Goal: Transaction & Acquisition: Purchase product/service

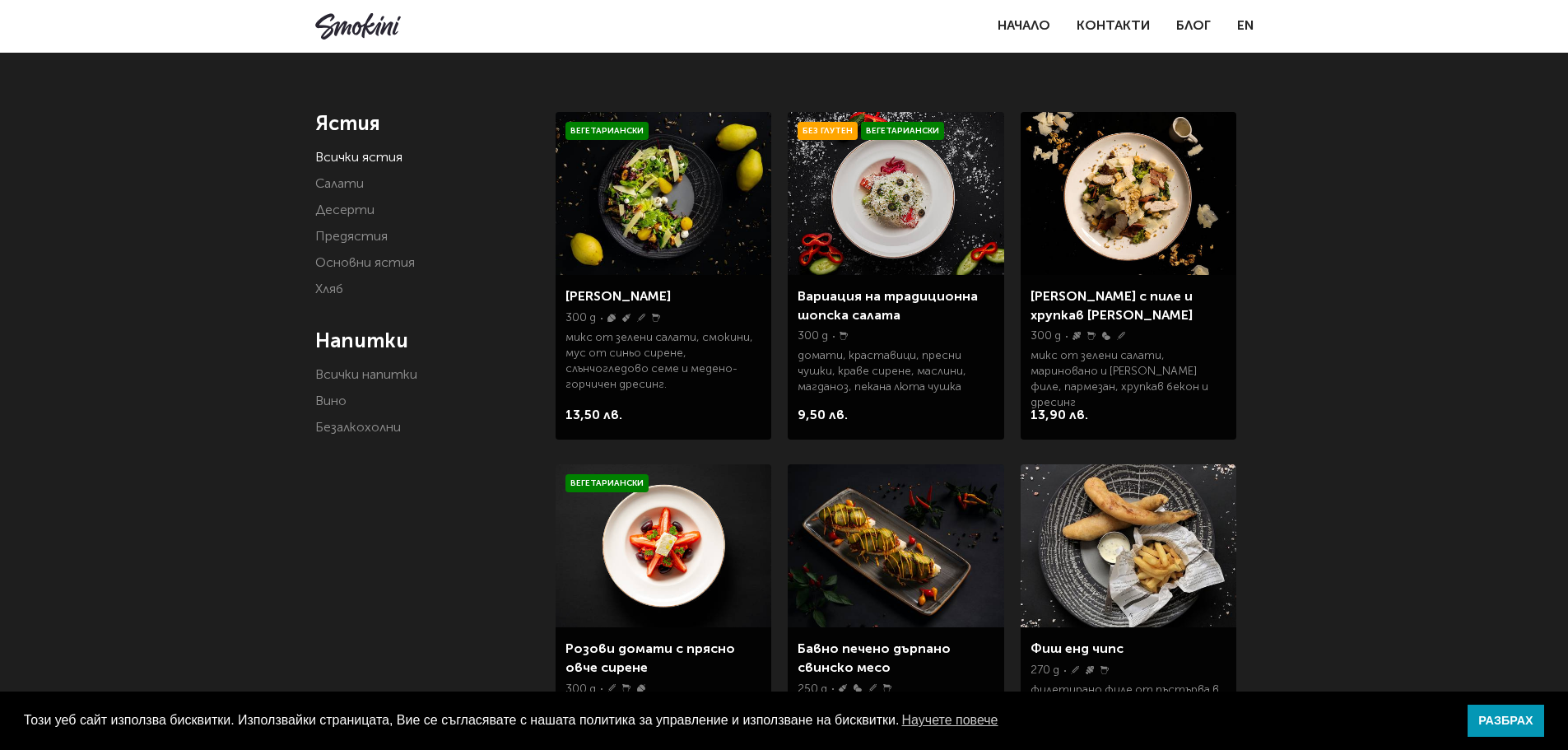
scroll to position [329, 0]
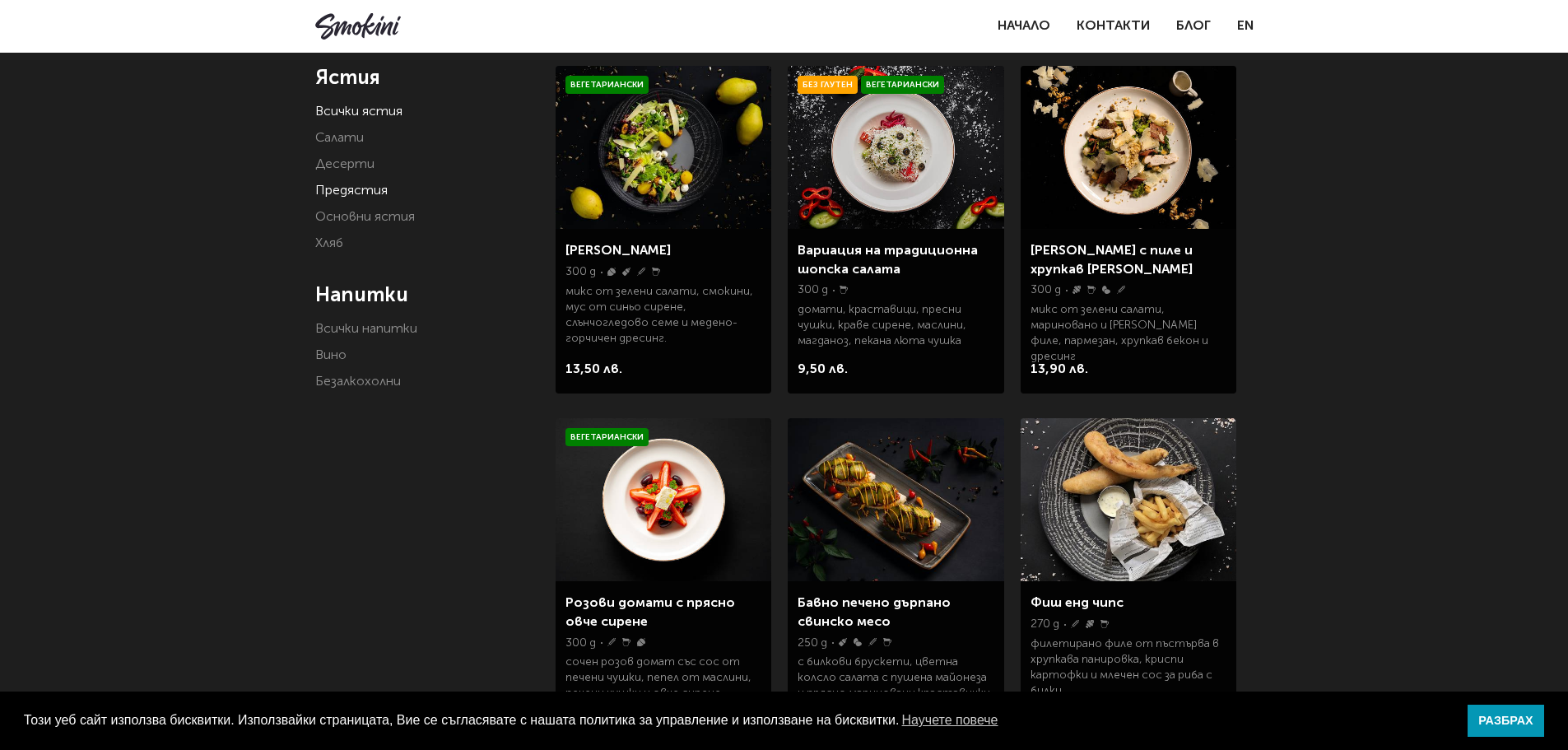
click at [364, 192] on link "Предястия" at bounding box center [352, 191] width 73 height 13
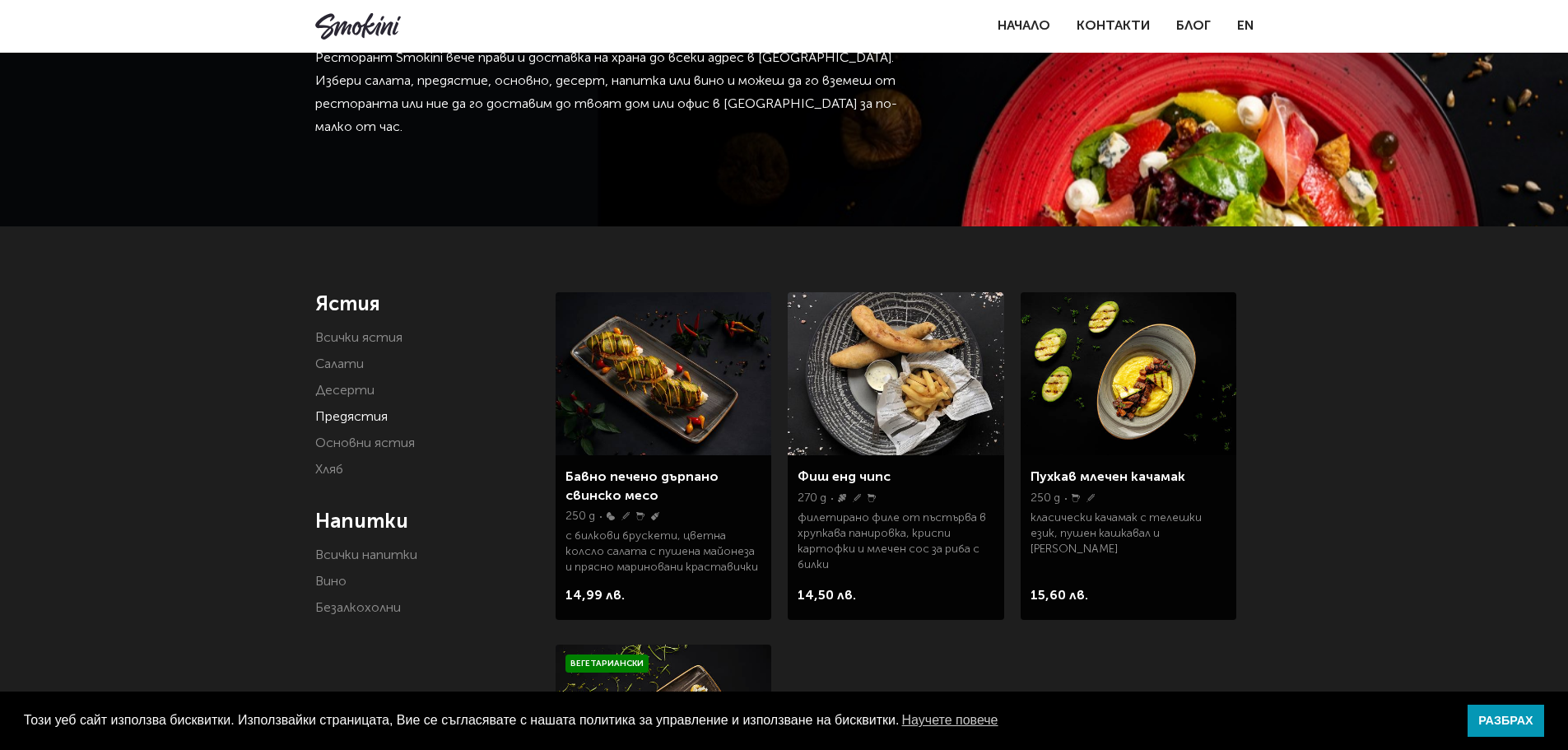
scroll to position [82, 0]
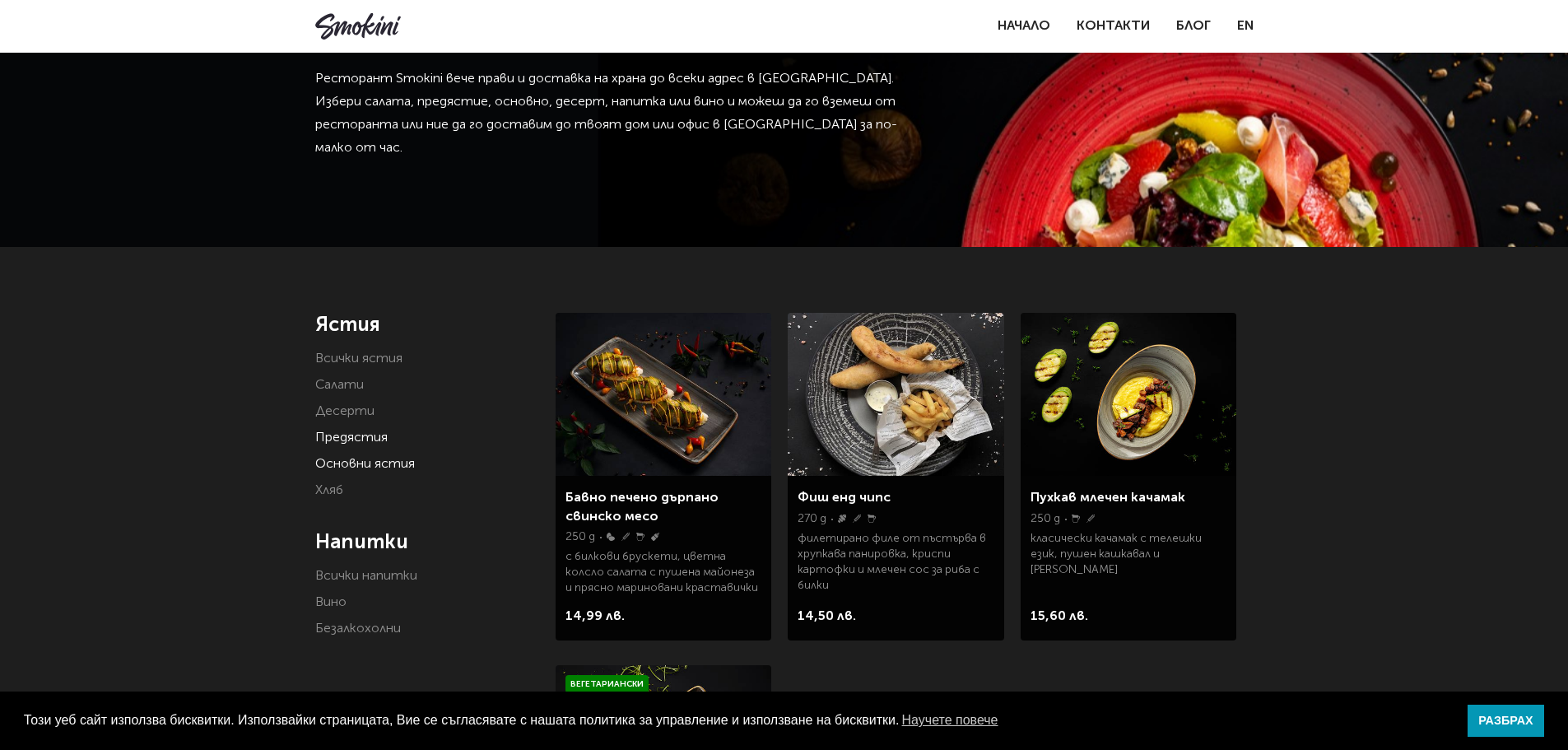
click at [358, 463] on link "Основни ястия" at bounding box center [365, 464] width 99 height 13
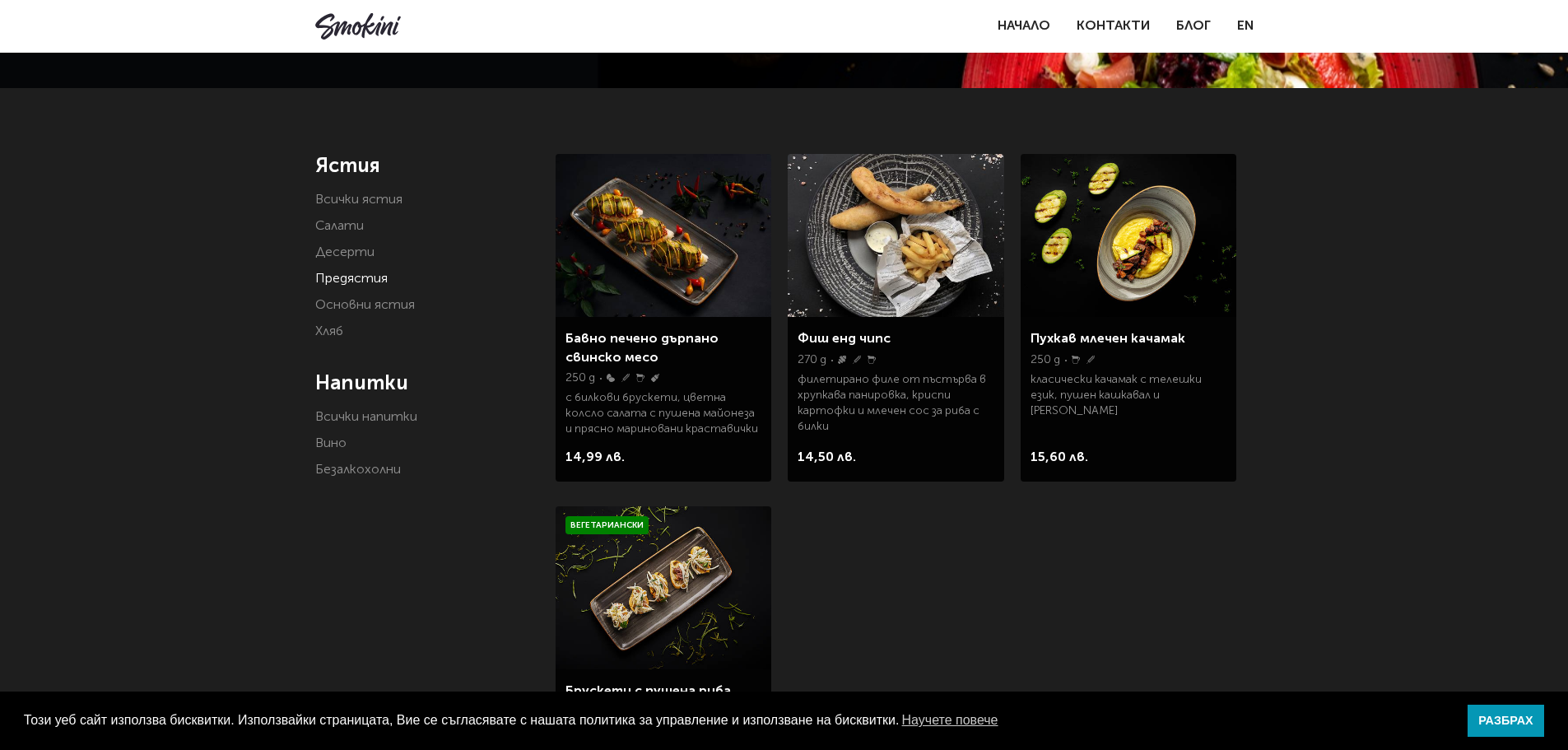
scroll to position [247, 0]
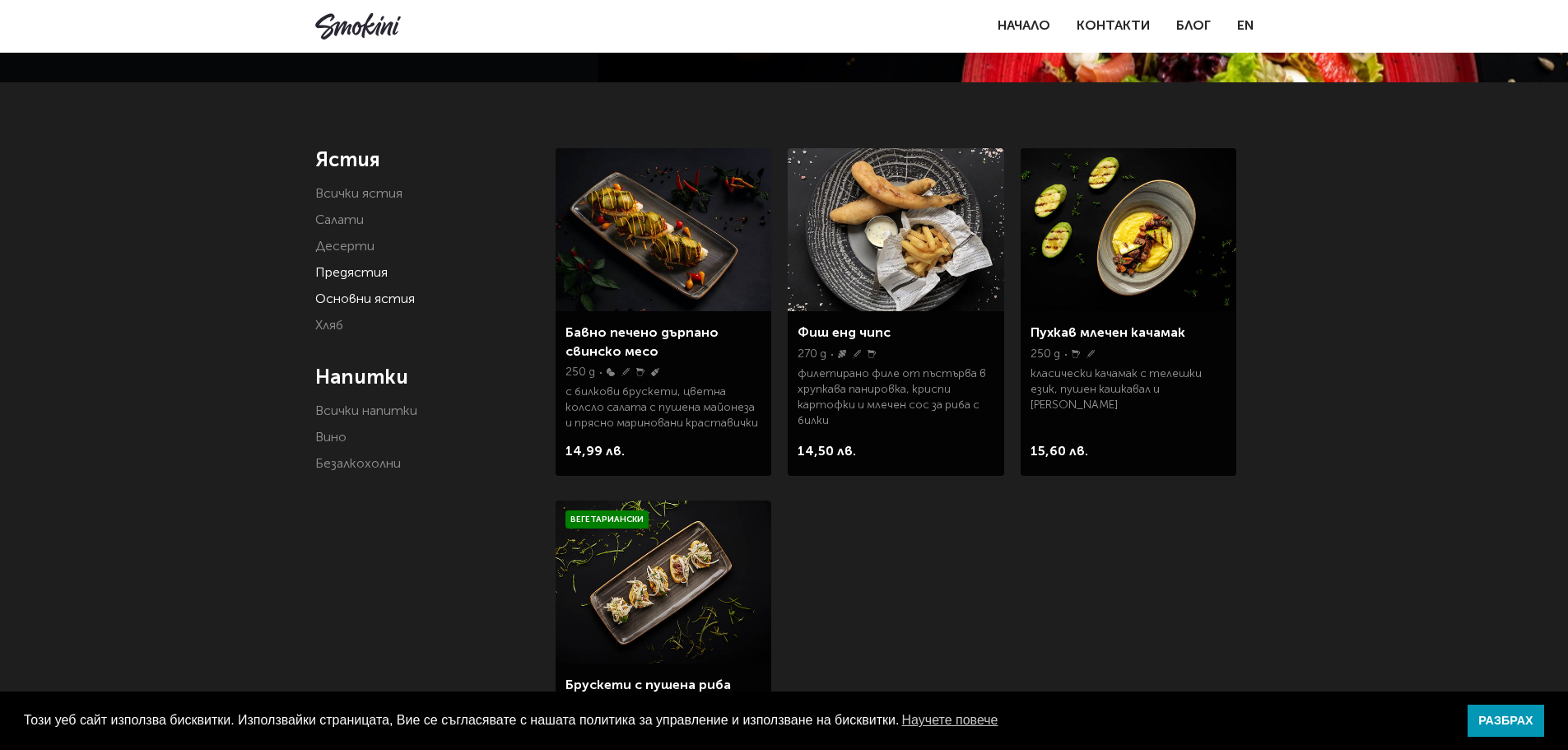
click at [346, 305] on link "Основни ястия" at bounding box center [365, 299] width 99 height 13
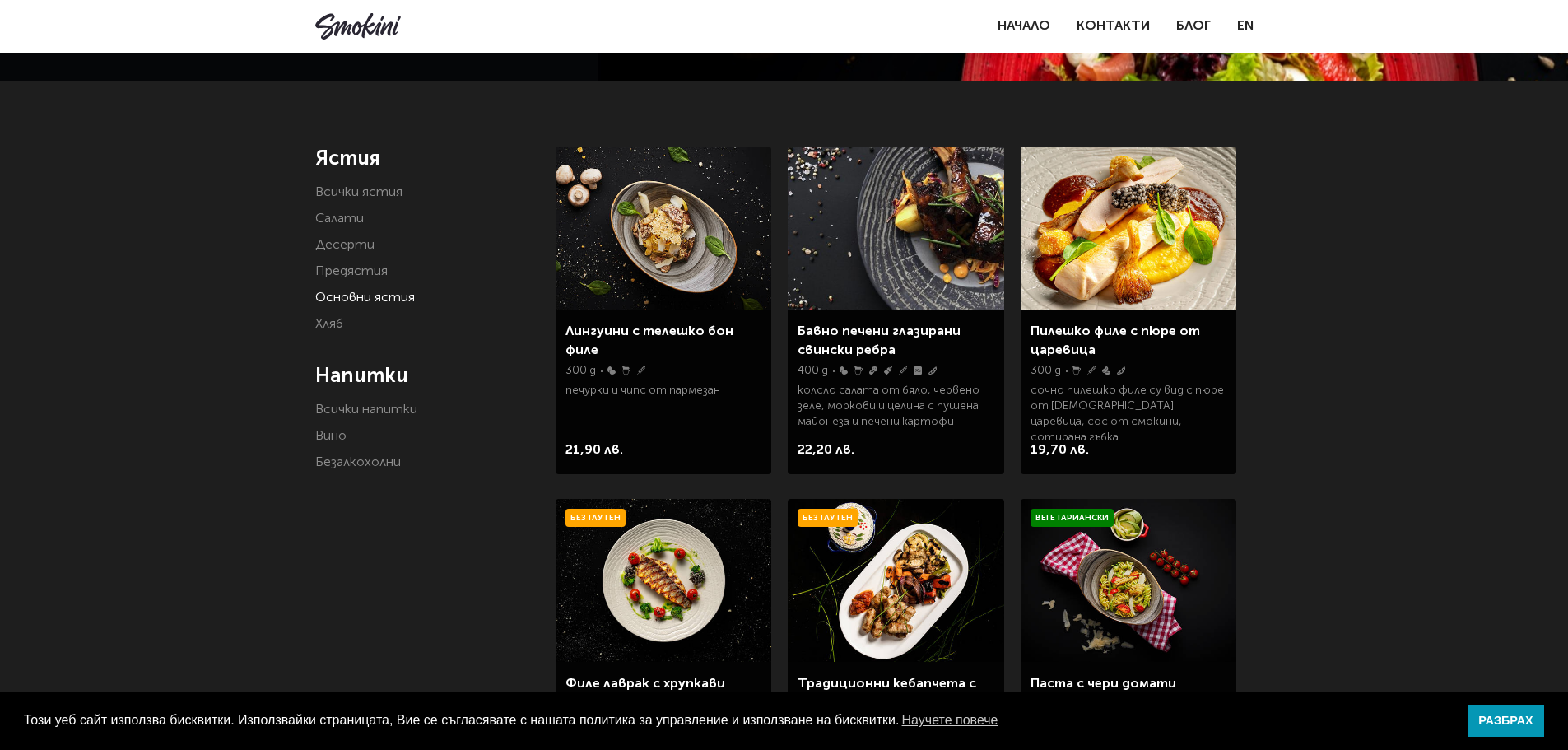
scroll to position [247, 0]
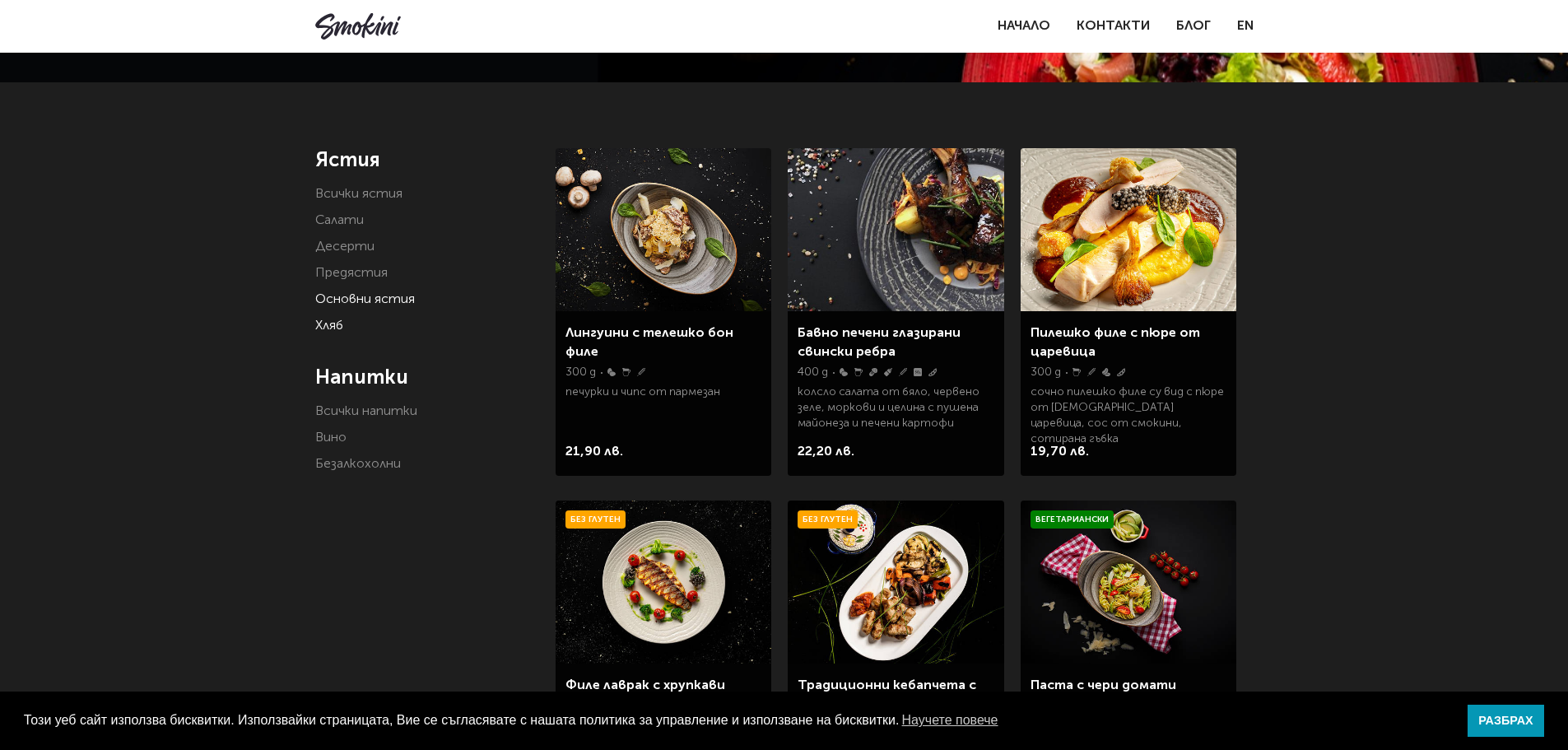
click at [328, 319] on link "Хляб" at bounding box center [329, 325] width 28 height 13
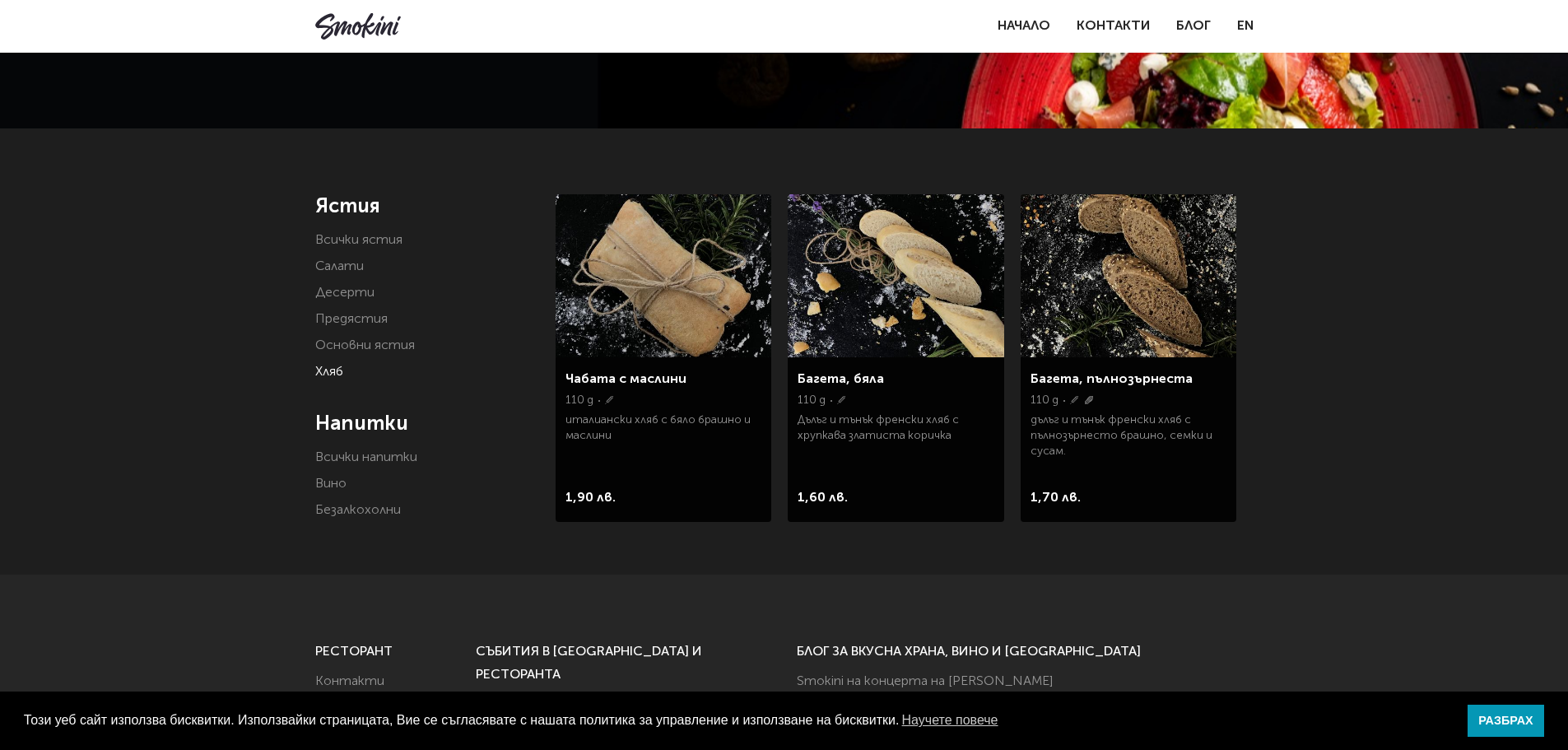
scroll to position [82, 0]
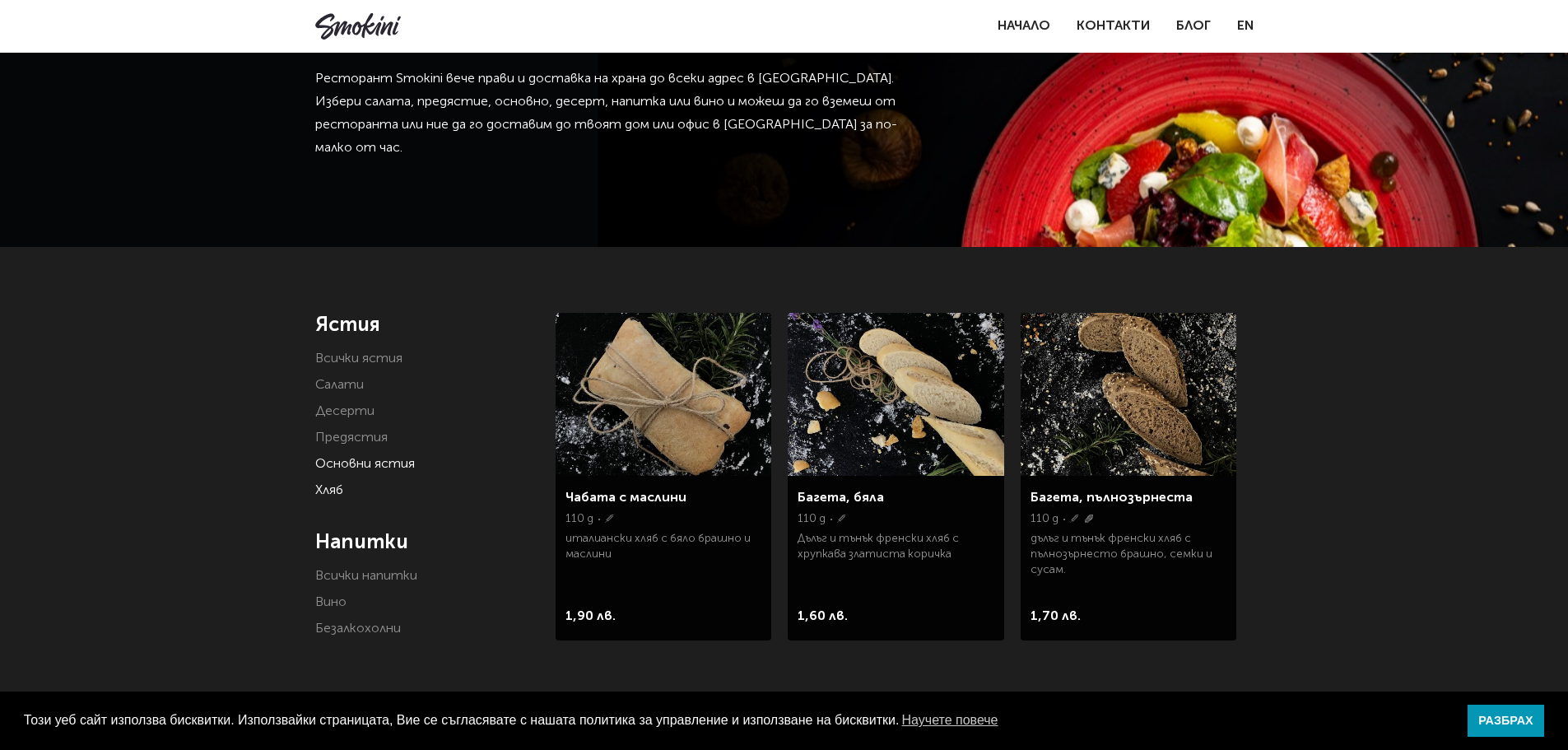
click at [322, 459] on link "Основни ястия" at bounding box center [365, 464] width 99 height 13
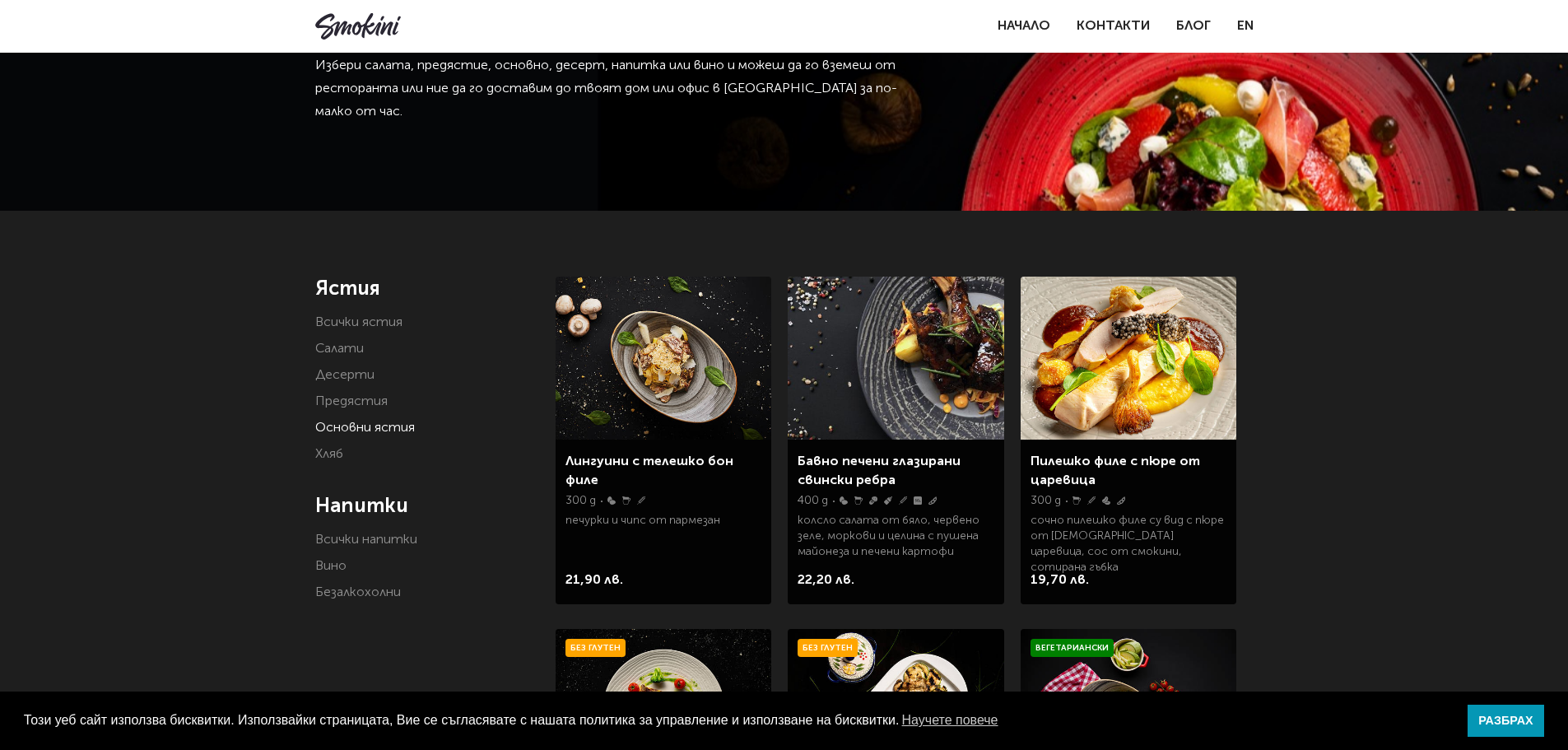
scroll to position [82, 0]
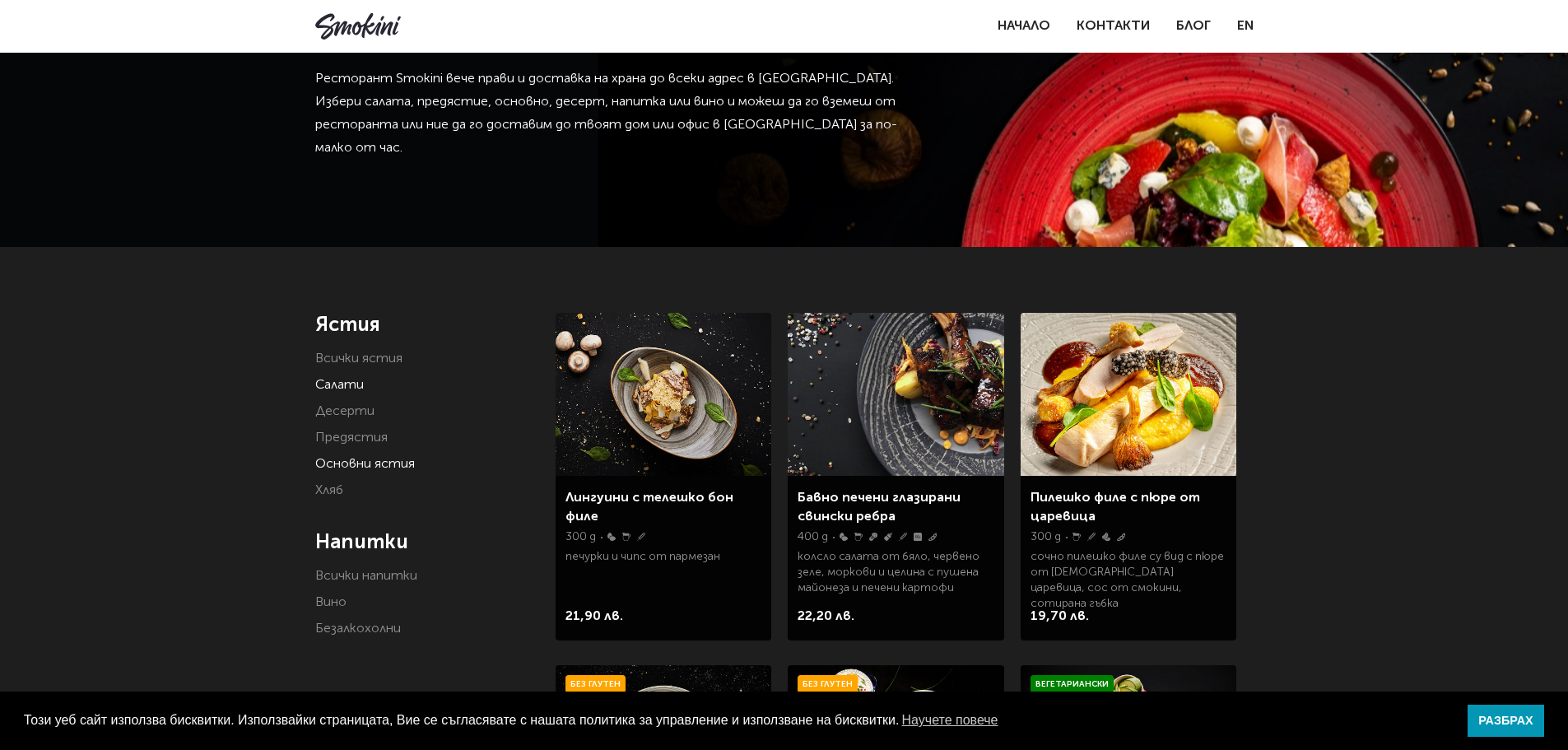
click at [351, 381] on link "Салати" at bounding box center [340, 385] width 49 height 13
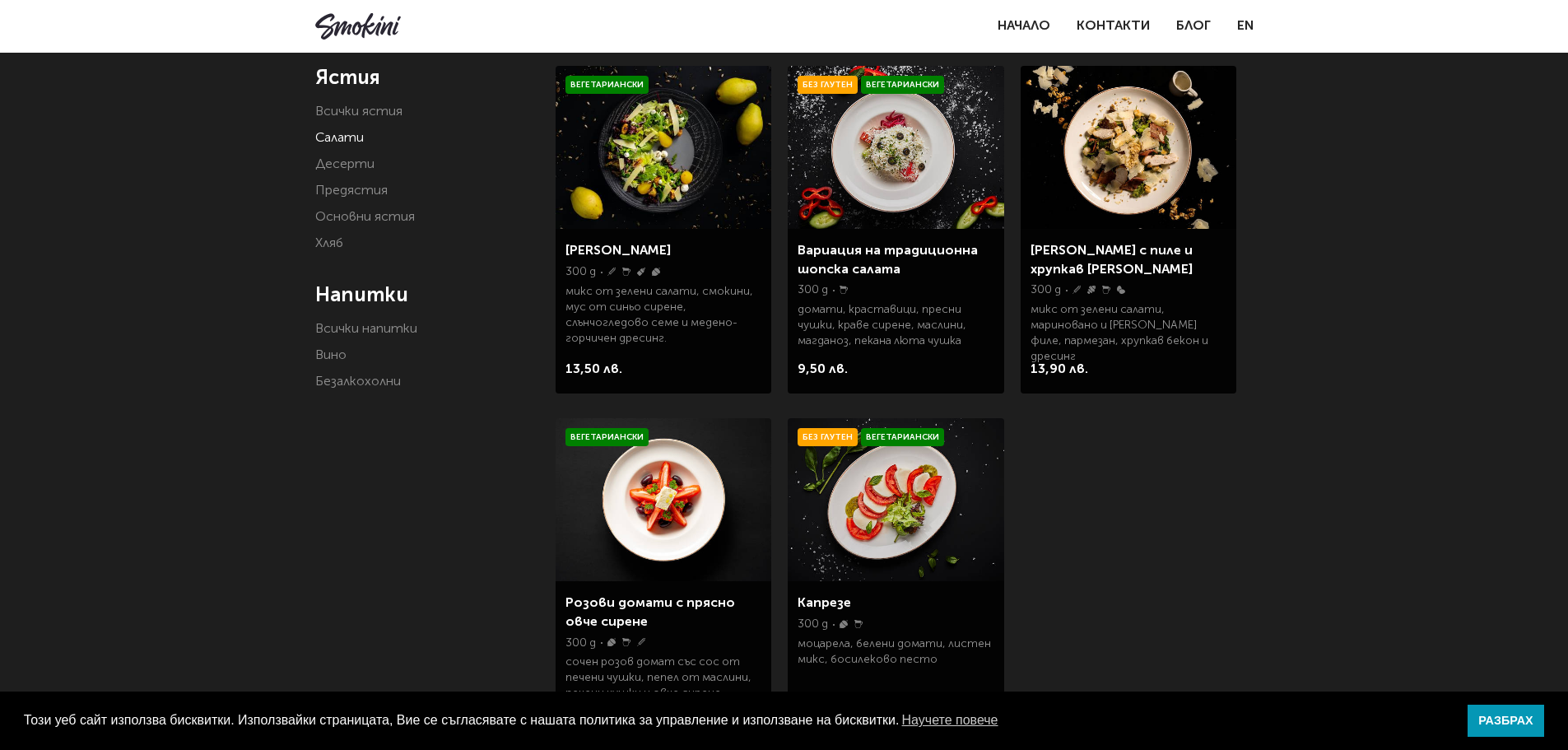
scroll to position [164, 0]
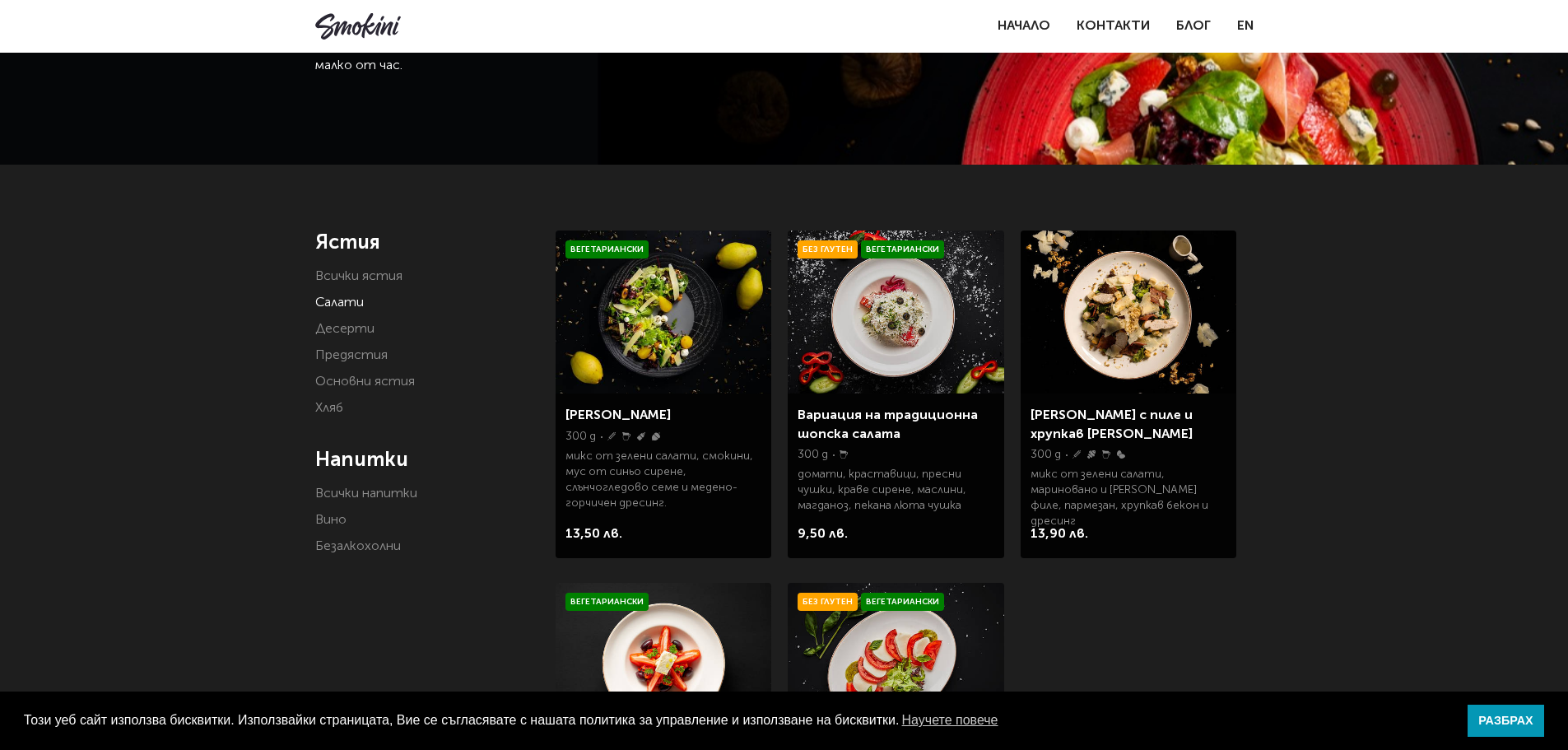
click at [1192, 411] on link "[PERSON_NAME] с пиле и хрупкав [PERSON_NAME]" at bounding box center [1112, 424] width 163 height 32
click at [342, 513] on link "Вино" at bounding box center [331, 519] width 32 height 13
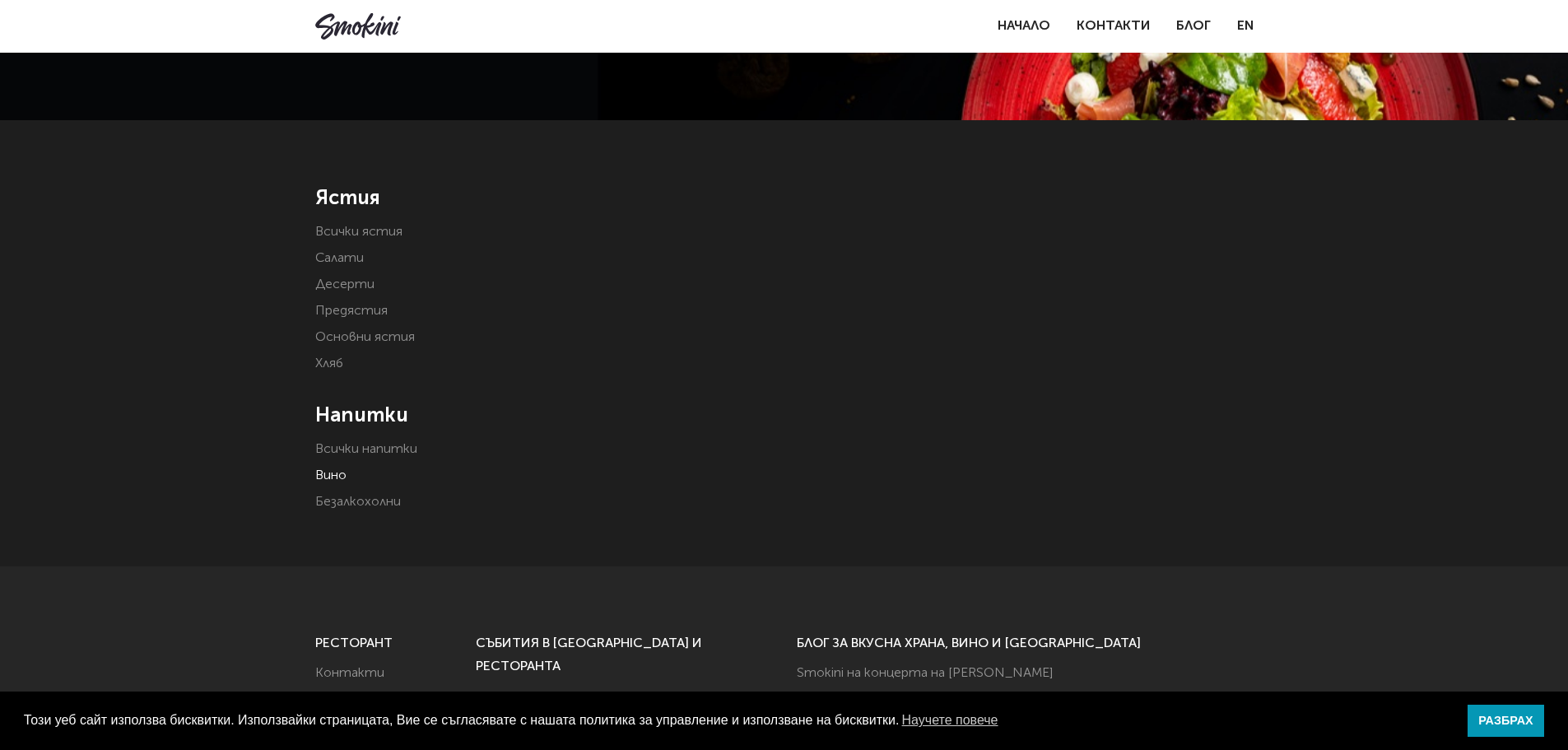
scroll to position [82, 0]
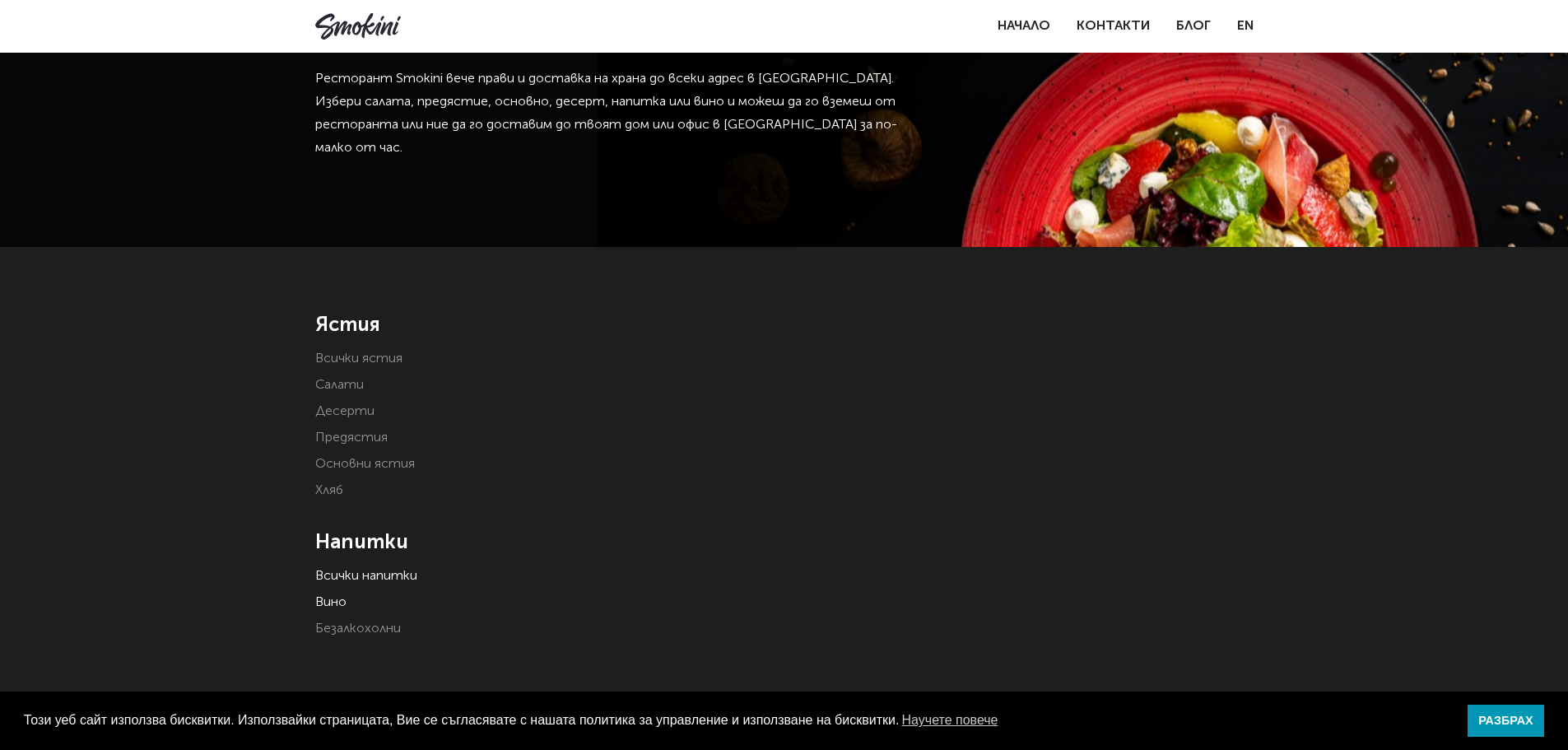
click at [393, 573] on link "Всички напитки" at bounding box center [366, 576] width 102 height 13
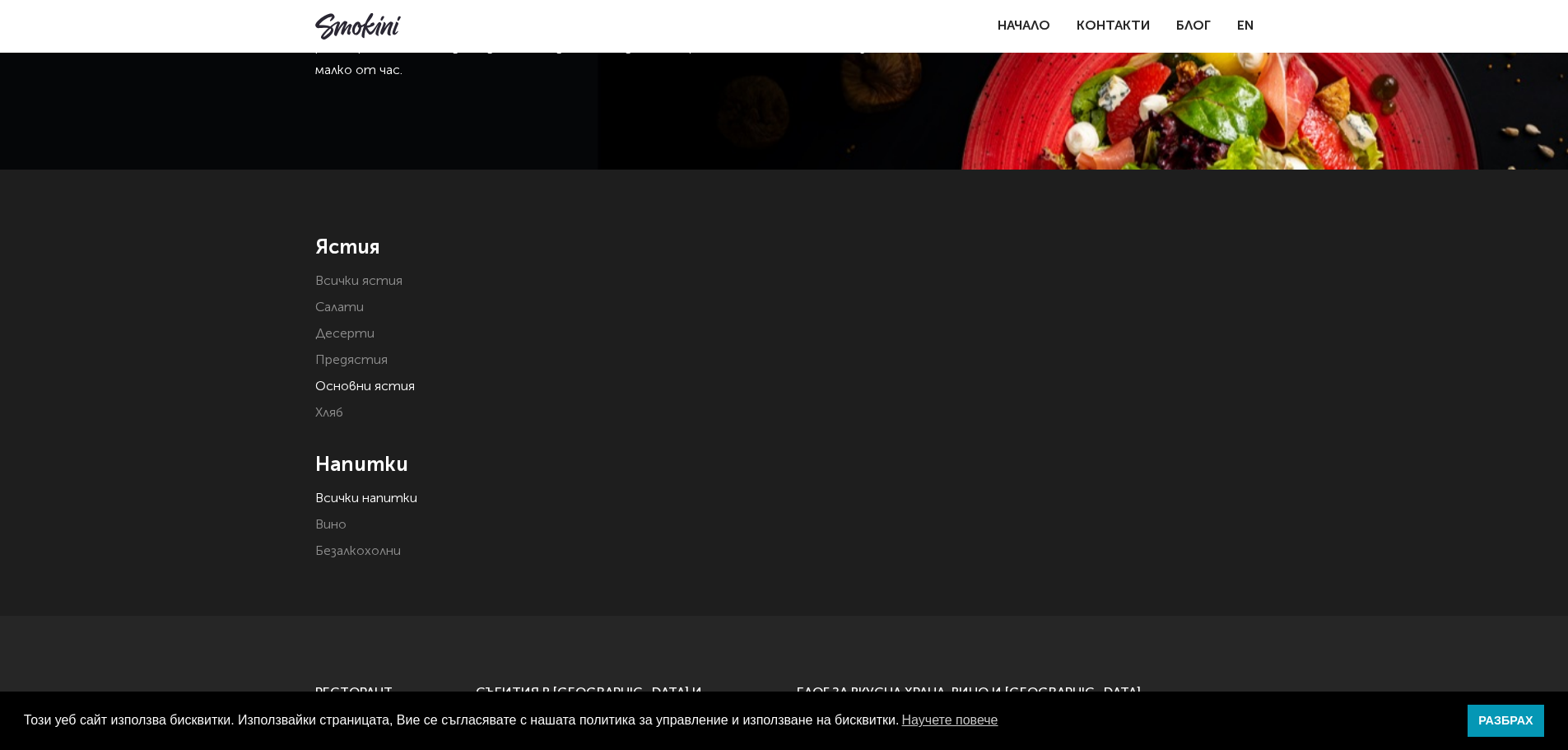
scroll to position [164, 0]
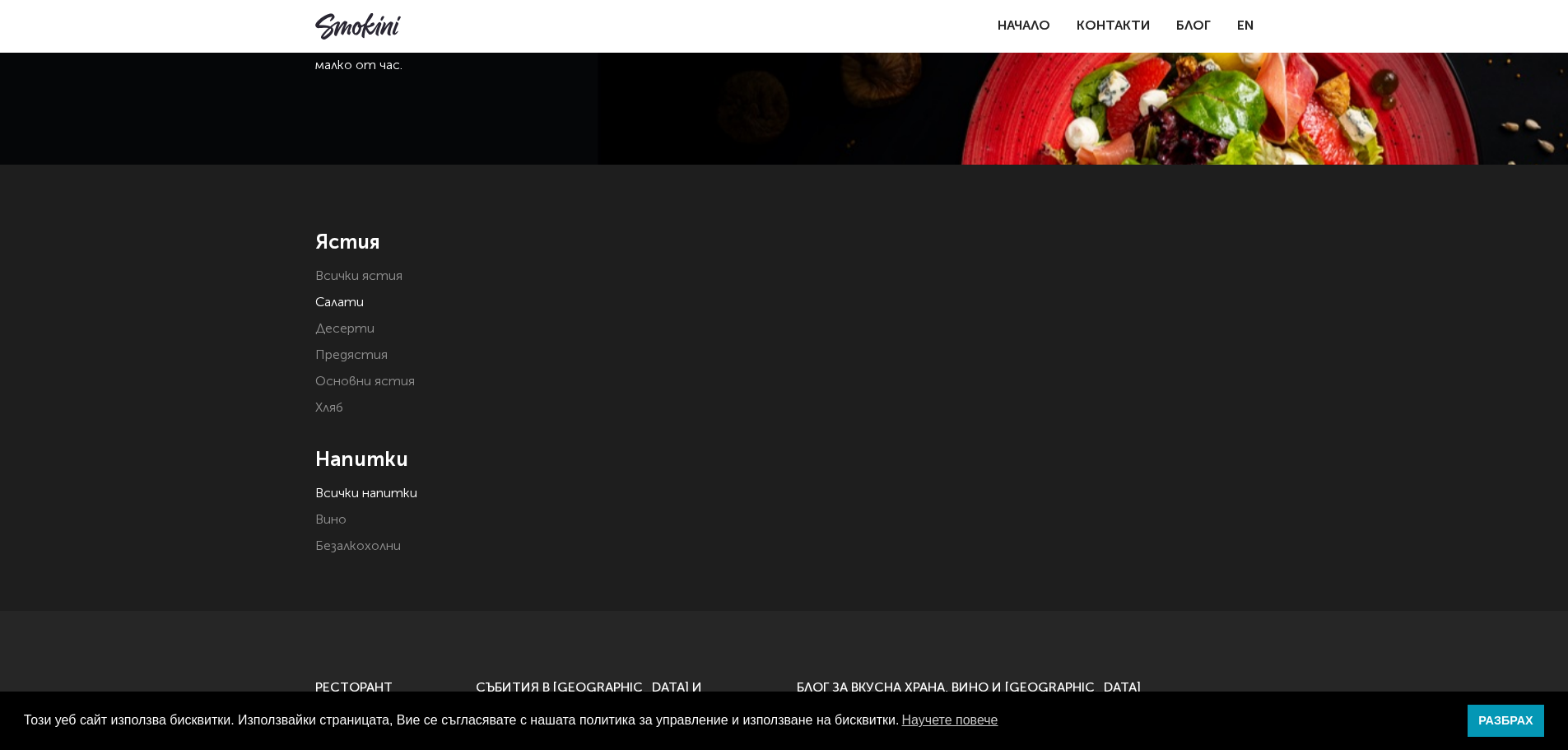
click at [335, 298] on link "Салати" at bounding box center [340, 302] width 49 height 13
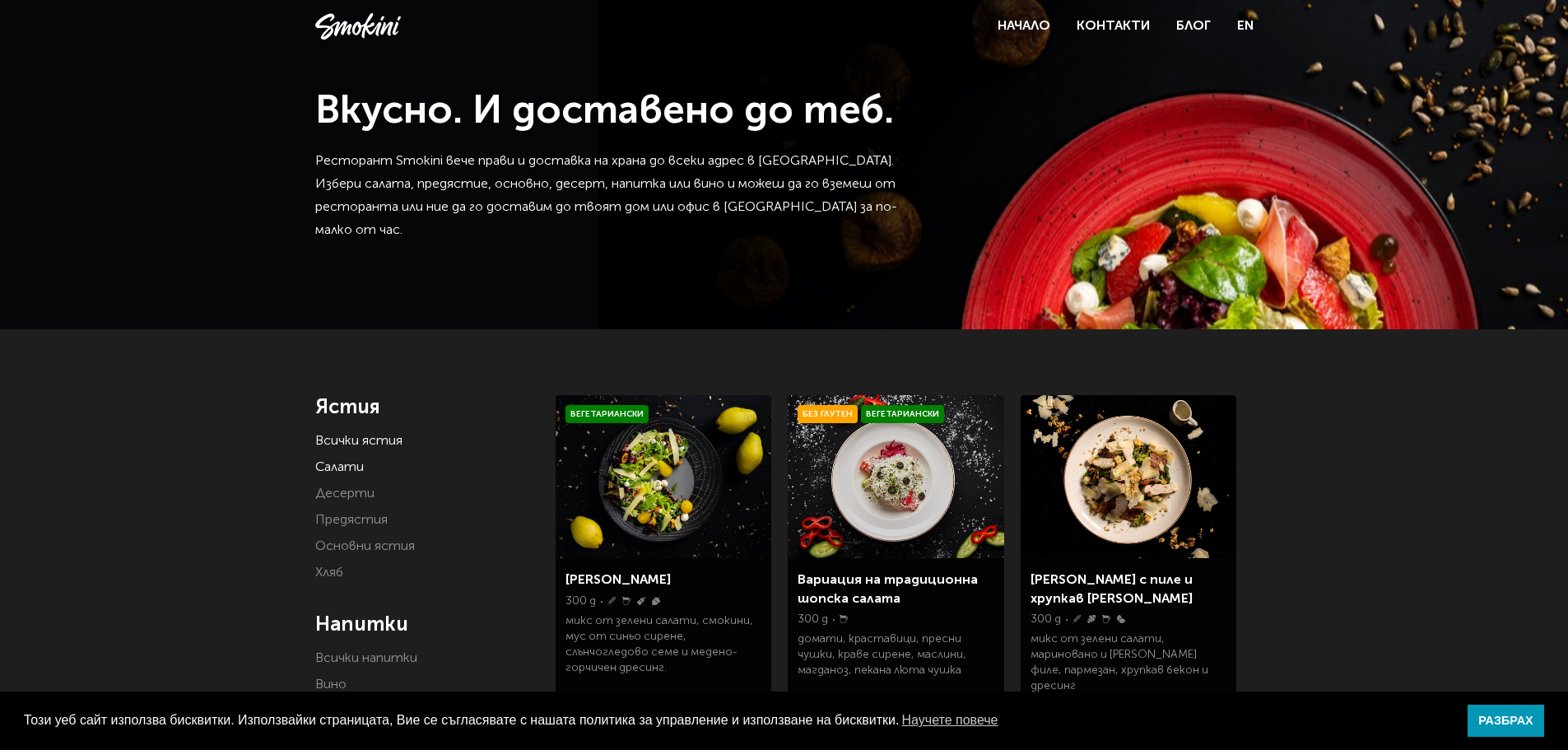
click at [355, 440] on link "Всички ястия" at bounding box center [359, 440] width 87 height 13
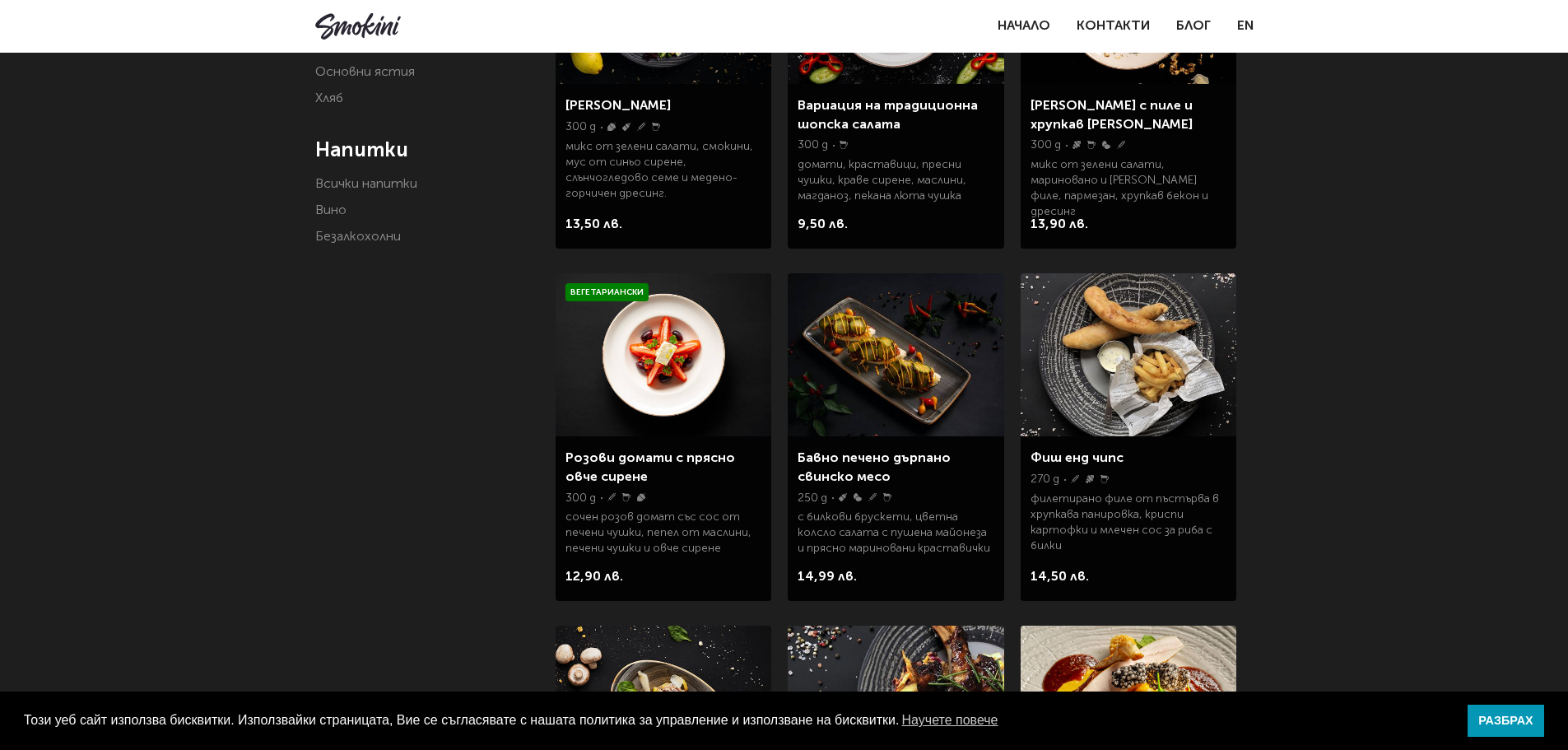
scroll to position [493, 0]
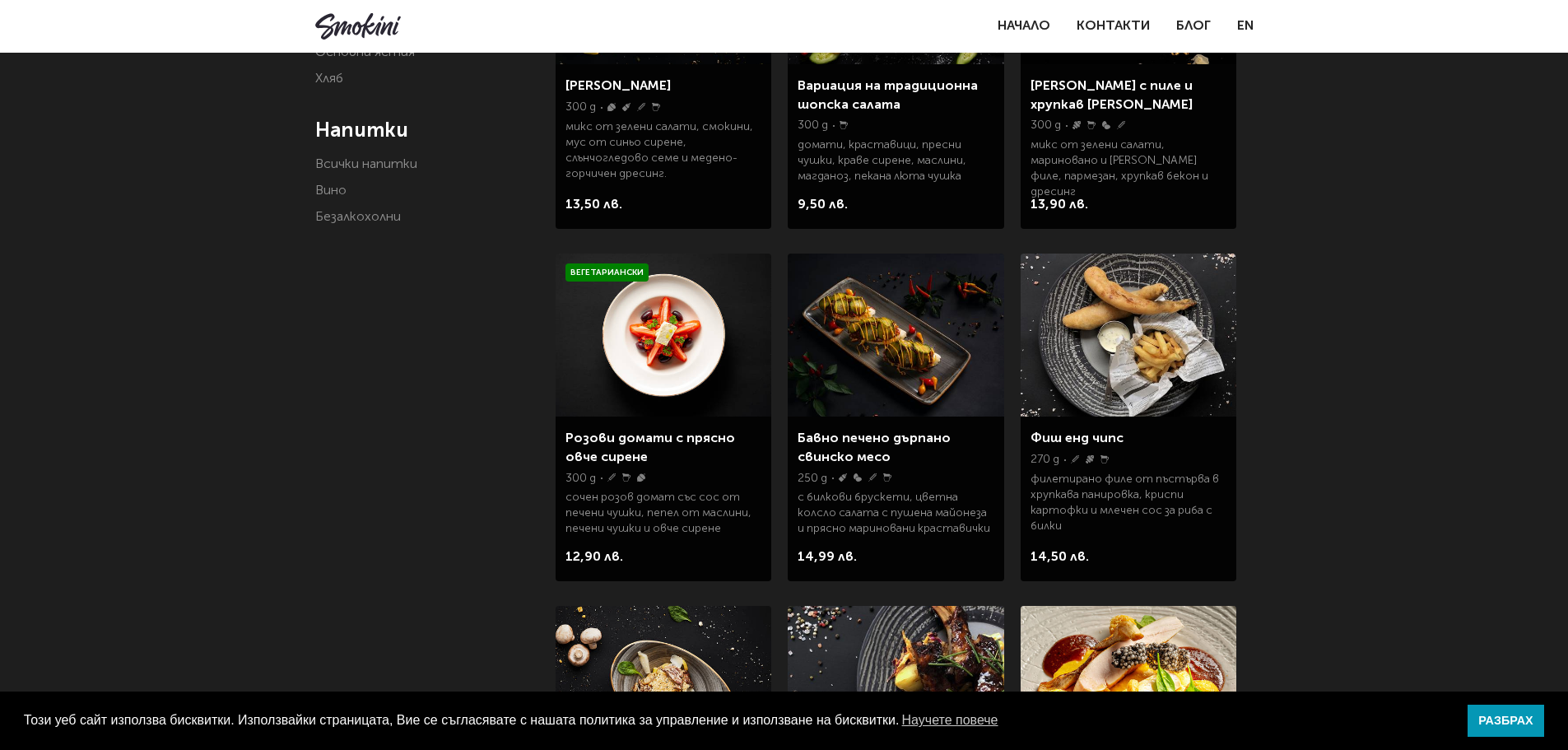
click at [873, 438] on link "Бавно печено дърпано свинско месо" at bounding box center [873, 447] width 153 height 32
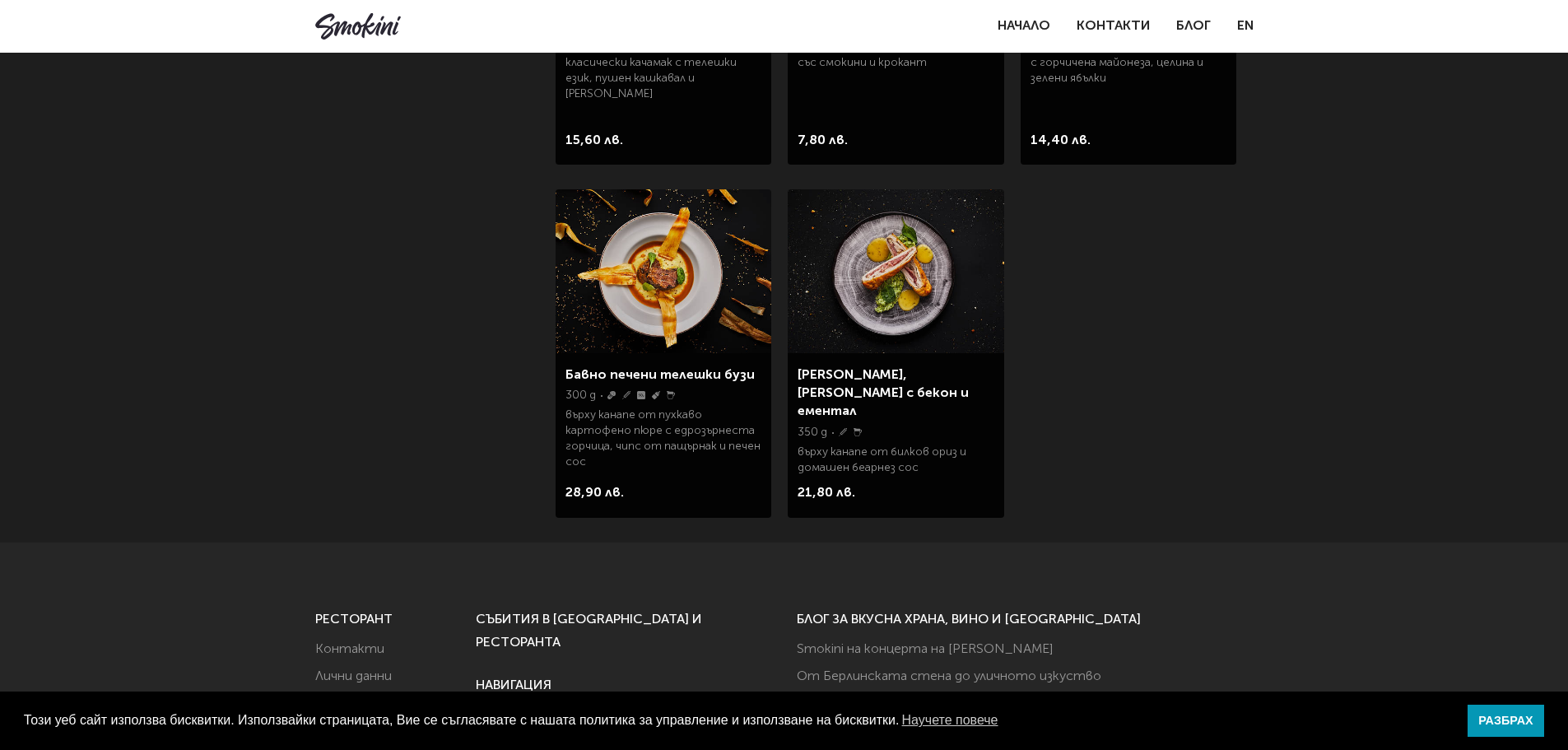
scroll to position [2715, 0]
